Goal: Transaction & Acquisition: Purchase product/service

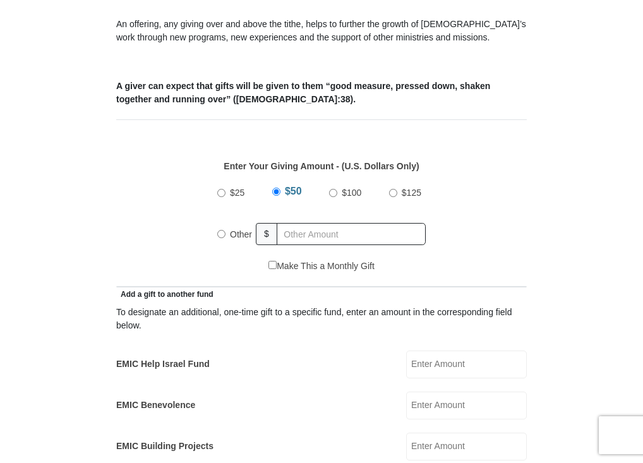
scroll to position [441, 0]
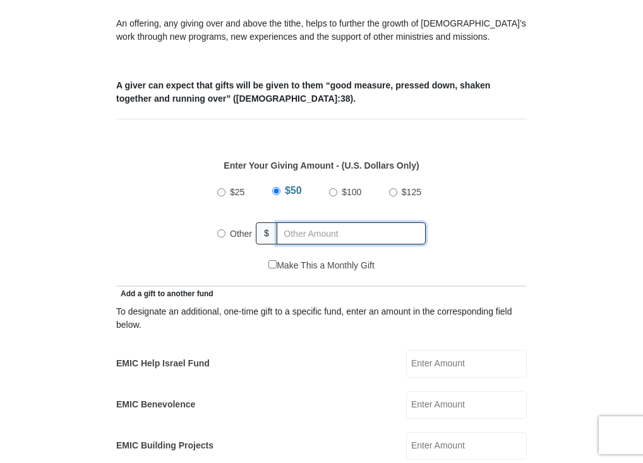
radio input "true"
click at [305, 231] on input "text" at bounding box center [353, 233] width 145 height 22
click at [305, 237] on input "text" at bounding box center [353, 233] width 145 height 22
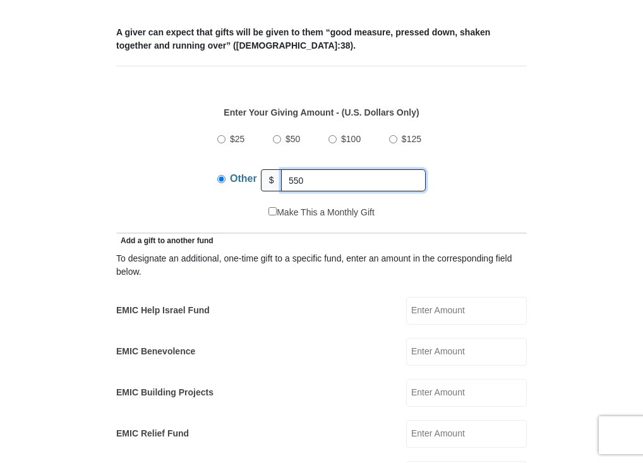
scroll to position [497, 0]
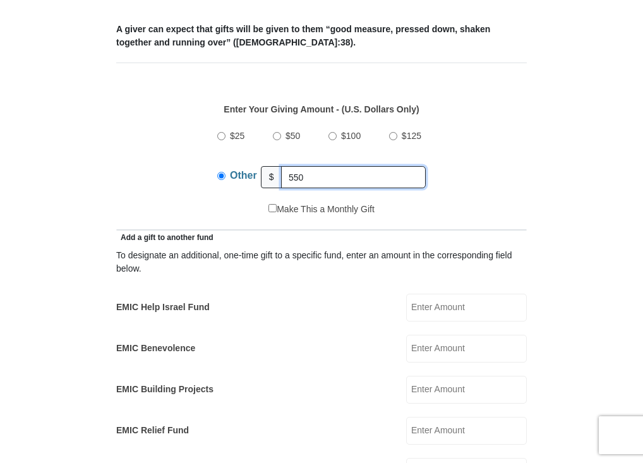
type input "550"
click at [435, 309] on input "EMIC Help Israel Fund" at bounding box center [466, 308] width 121 height 28
type input "50."
type input "Bill & [PERSON_NAME]"
type input "Urban"
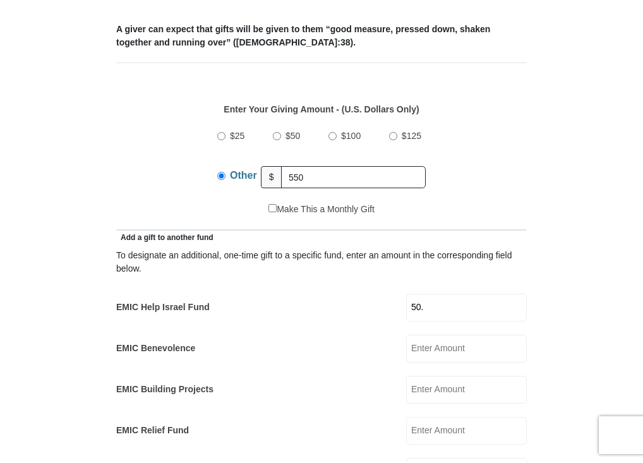
type input "[EMAIL_ADDRESS][DOMAIN_NAME]"
type input "P.O. Box 49"
type input "[STREET_ADDRESS]"
type input "Nemo"
select select "SD"
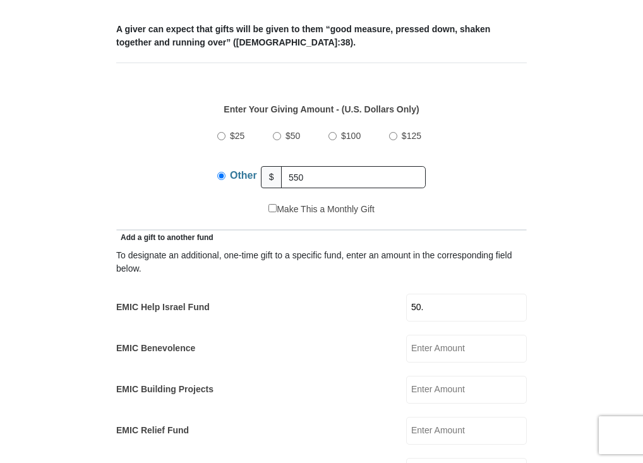
type input "57759"
type input "6053906040"
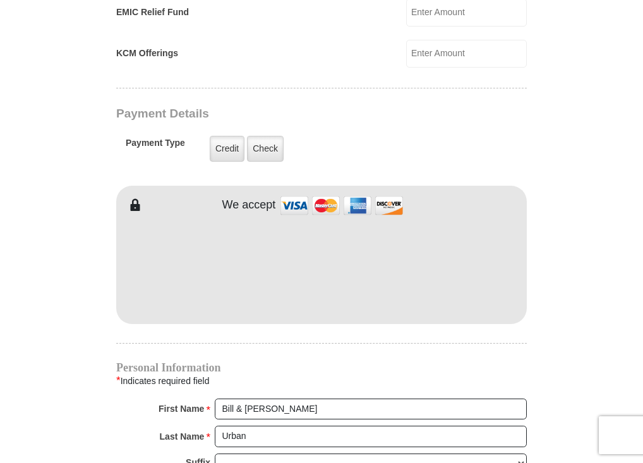
scroll to position [908, 0]
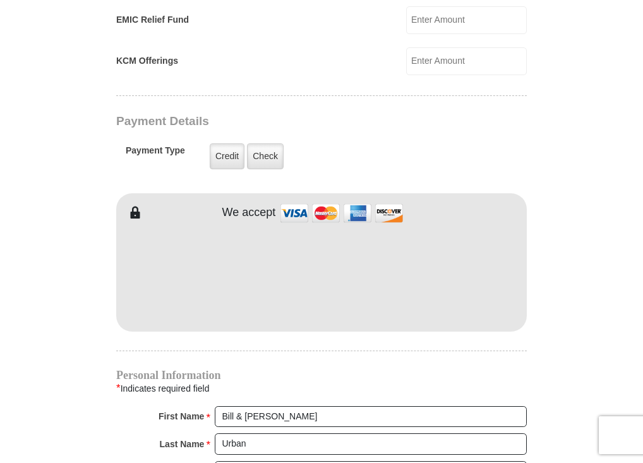
click at [614, 305] on form "[GEOGRAPHIC_DATA][DEMOGRAPHIC_DATA] Online Giving Because of gifts like yours, …" at bounding box center [322, 61] width 594 height 1836
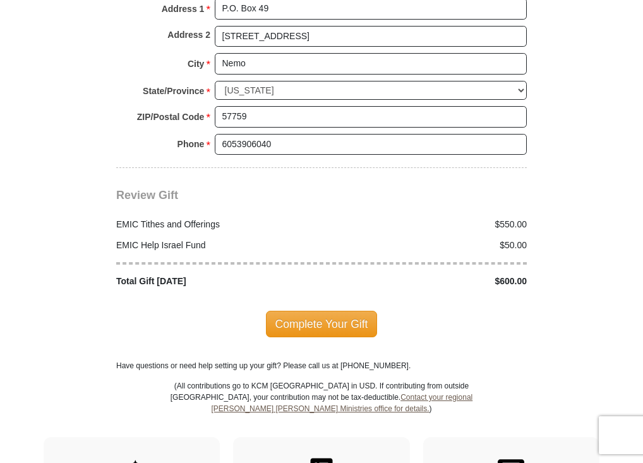
scroll to position [1468, 0]
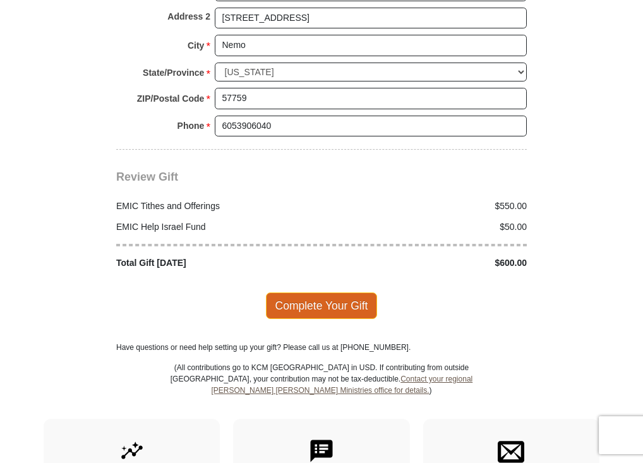
click at [314, 305] on span "Complete Your Gift" at bounding box center [322, 306] width 112 height 27
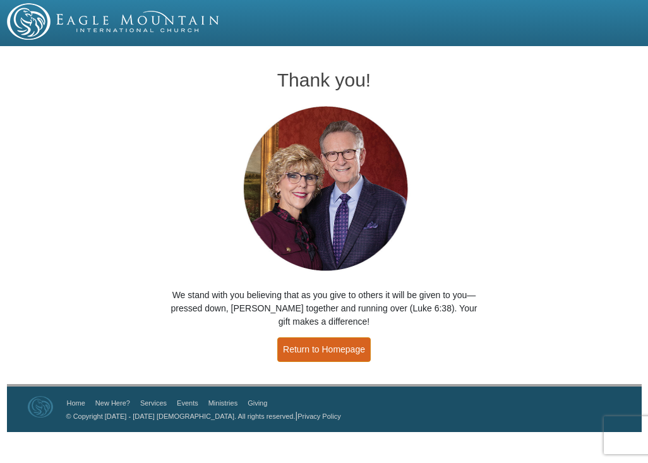
click at [336, 344] on link "Return to Homepage" at bounding box center [324, 349] width 94 height 25
